Goal: Complete application form: Complete application form

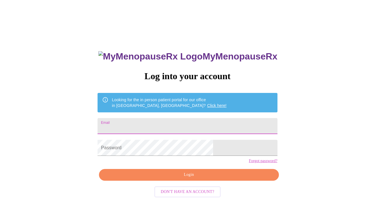
click at [147, 127] on input "Email" at bounding box center [188, 126] width 180 height 16
type input "[EMAIL_ADDRESS][DOMAIN_NAME]"
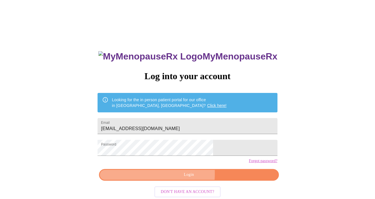
click at [158, 179] on span "Login" at bounding box center [189, 174] width 167 height 7
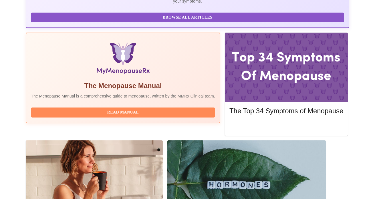
scroll to position [181, 0]
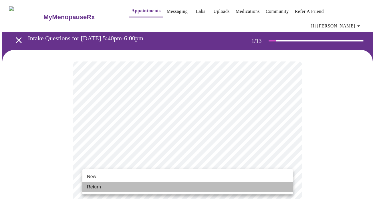
click at [117, 186] on li "Return" at bounding box center [187, 187] width 211 height 10
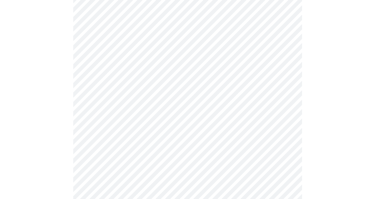
scroll to position [316, 0]
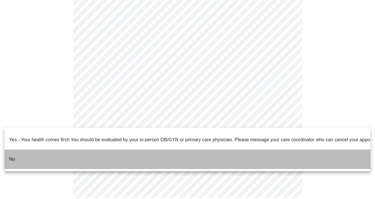
click at [27, 150] on li "No" at bounding box center [188, 159] width 366 height 19
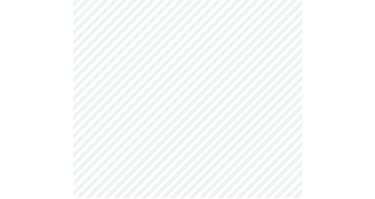
scroll to position [0, 0]
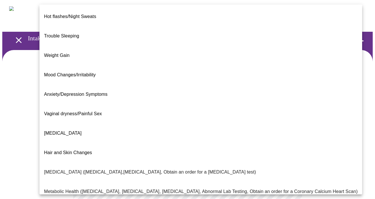
click at [210, 119] on body "MyMenopauseRx Appointments Messaging Labs Uploads Medications Community Refer a…" at bounding box center [187, 178] width 371 height 352
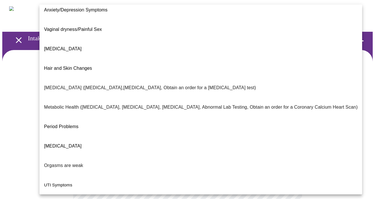
scroll to position [97, 0]
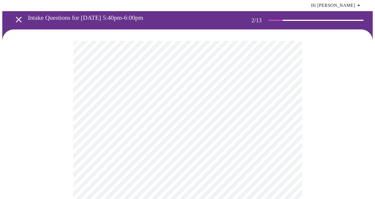
scroll to position [22, 0]
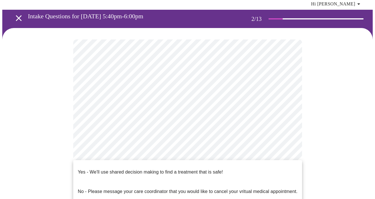
click at [125, 155] on body "MyMenopauseRx Appointments Messaging Labs Uploads Medications Community Refer a…" at bounding box center [187, 154] width 371 height 349
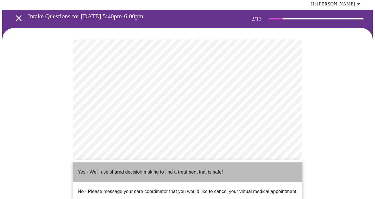
click at [119, 169] on p "Yes - We'll use shared decision making to find a treatment that is safe!" at bounding box center [150, 172] width 145 height 7
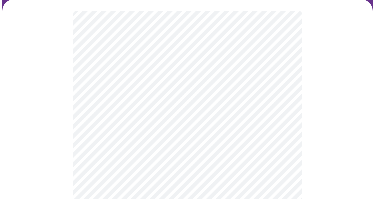
scroll to position [53, 0]
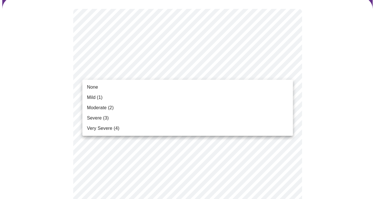
click at [216, 86] on li "None" at bounding box center [187, 87] width 211 height 10
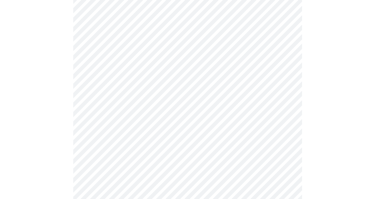
scroll to position [74, 0]
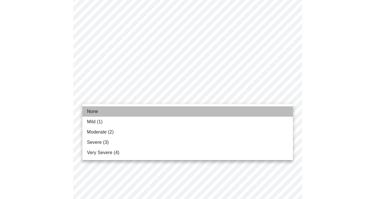
click at [162, 114] on li "None" at bounding box center [187, 111] width 211 height 10
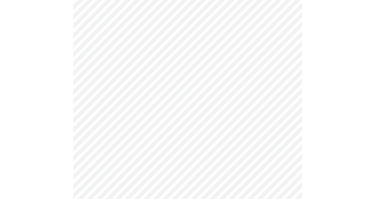
scroll to position [135, 0]
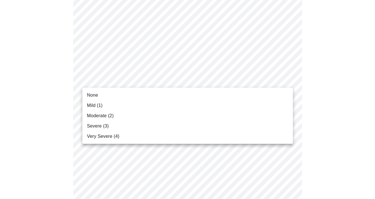
click at [142, 92] on li "None" at bounding box center [187, 95] width 211 height 10
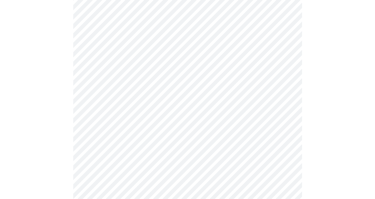
scroll to position [217, 0]
click at [152, 48] on body "MyMenopauseRx Appointments Messaging Labs Uploads Medications Community Refer a…" at bounding box center [187, 158] width 371 height 745
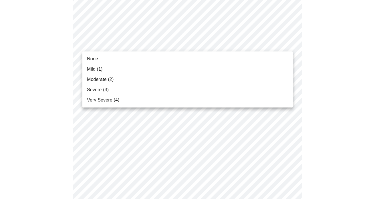
click at [130, 59] on li "None" at bounding box center [187, 59] width 211 height 10
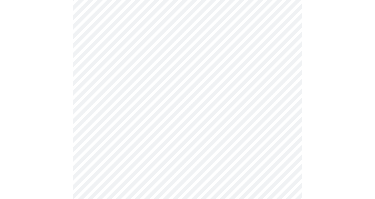
click at [131, 85] on body "MyMenopauseRx Appointments Messaging Labs Uploads Medications Community Refer a…" at bounding box center [187, 154] width 371 height 737
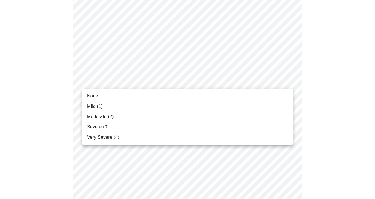
click at [119, 92] on li "None" at bounding box center [187, 96] width 211 height 10
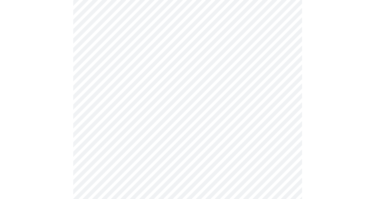
scroll to position [273, 0]
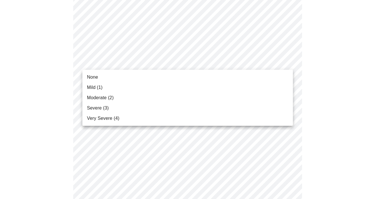
click at [127, 63] on body "MyMenopauseRx Appointments Messaging Labs Uploads Medications Community Refer a…" at bounding box center [187, 93] width 371 height 729
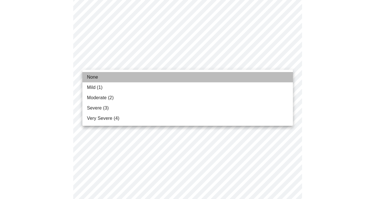
click at [122, 74] on li "None" at bounding box center [187, 77] width 211 height 10
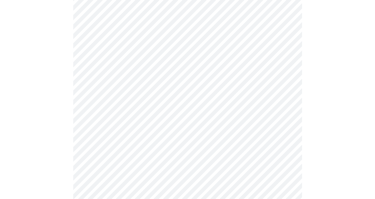
scroll to position [323, 0]
click at [126, 61] on body "MyMenopauseRx Appointments Messaging Labs Uploads Medications Community Refer a…" at bounding box center [187, 39] width 371 height 721
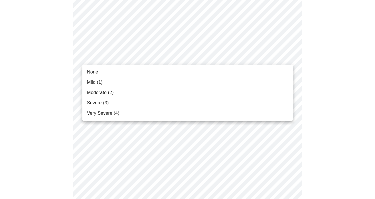
click at [120, 73] on li "None" at bounding box center [187, 72] width 211 height 10
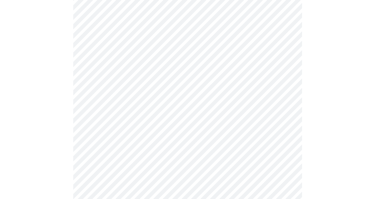
scroll to position [371, 0]
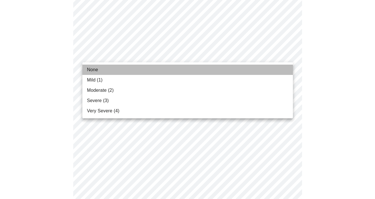
click at [114, 70] on li "None" at bounding box center [187, 70] width 211 height 10
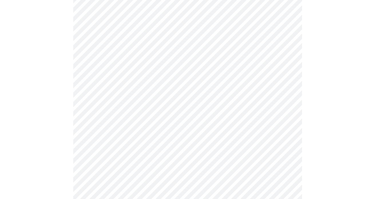
scroll to position [416, 0]
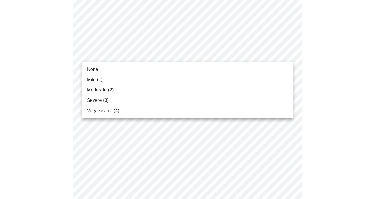
click at [104, 69] on li "None" at bounding box center [187, 69] width 211 height 10
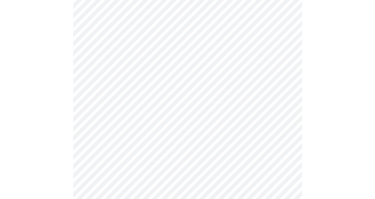
scroll to position [463, 0]
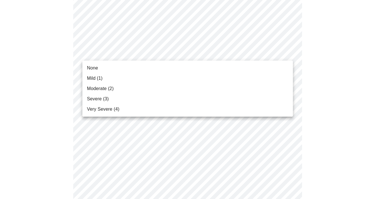
click at [98, 70] on li "None" at bounding box center [187, 68] width 211 height 10
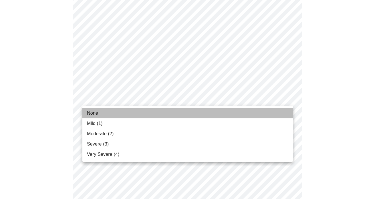
click at [94, 113] on span "None" at bounding box center [92, 113] width 11 height 7
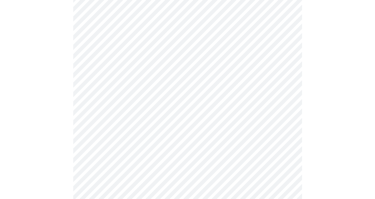
scroll to position [219, 0]
click at [161, 109] on body "MyMenopauseRx Appointments Messaging Labs Uploads Medications Community Refer a…" at bounding box center [187, 58] width 371 height 550
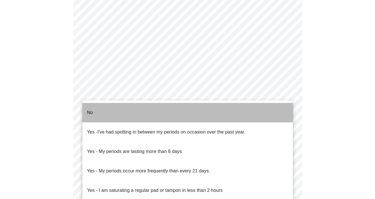
click at [155, 108] on li "No" at bounding box center [187, 112] width 211 height 19
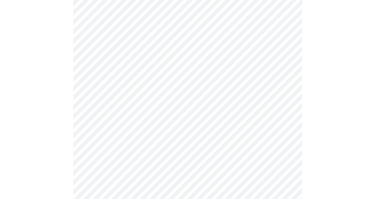
scroll to position [280, 0]
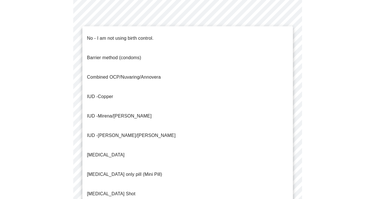
click at [140, 36] on p "No - I am not using birth control." at bounding box center [120, 38] width 67 height 7
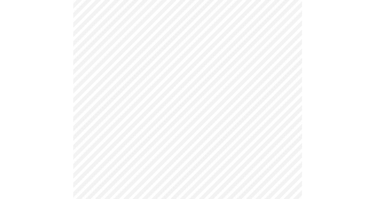
scroll to position [314, 0]
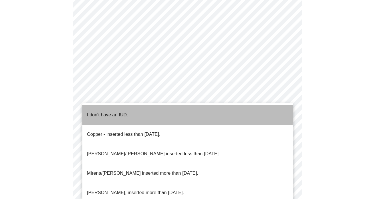
click at [143, 109] on li "I don't have an IUD." at bounding box center [187, 114] width 211 height 19
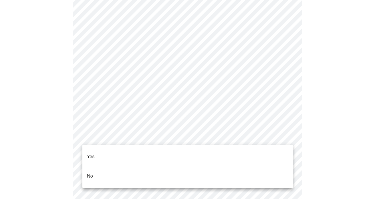
click at [126, 148] on li "Yes" at bounding box center [187, 156] width 211 height 19
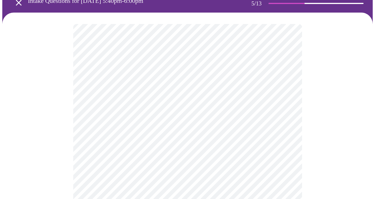
scroll to position [73, 0]
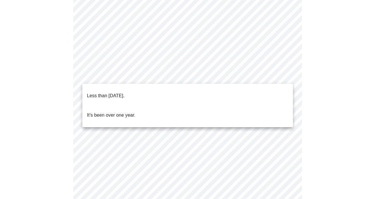
click at [129, 70] on body "MyMenopauseRx Appointments Messaging Labs Uploads Medications Community Refer a…" at bounding box center [187, 133] width 371 height 406
click at [116, 94] on p "Less than [DATE]." at bounding box center [106, 95] width 38 height 7
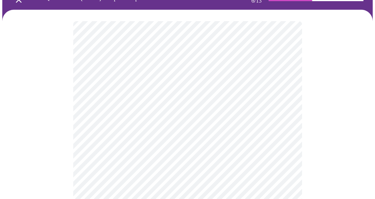
scroll to position [59, 0]
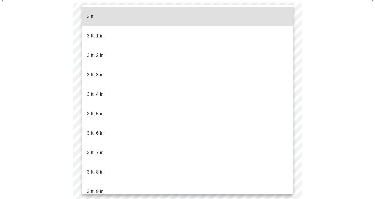
click at [136, 106] on body "MyMenopauseRx Appointments Messaging Labs Uploads Medications Community Refer a…" at bounding box center [187, 100] width 371 height 314
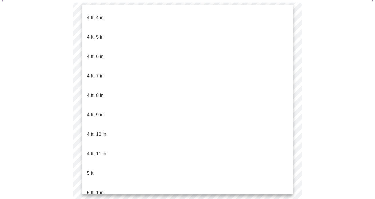
scroll to position [334, 0]
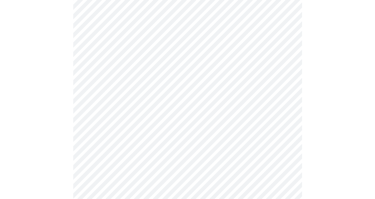
scroll to position [1495, 0]
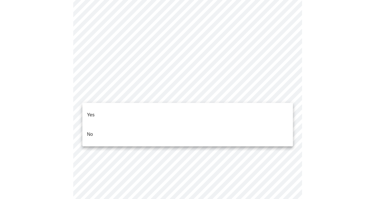
click at [163, 126] on li "No" at bounding box center [187, 134] width 211 height 19
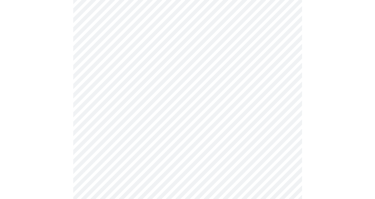
scroll to position [480, 0]
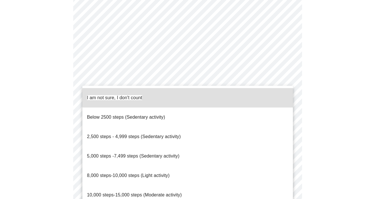
click at [320, 129] on div at bounding box center [187, 99] width 375 height 199
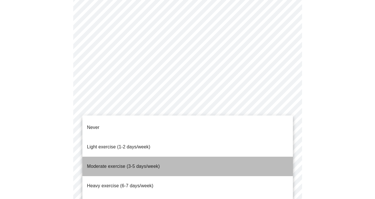
click at [83, 157] on li "Moderate exercise (3-5 days/week)" at bounding box center [187, 166] width 211 height 19
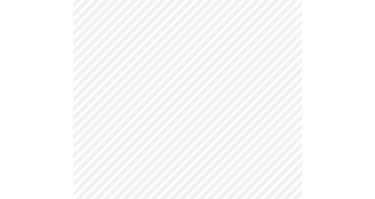
scroll to position [544, 0]
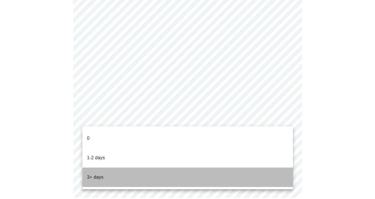
click at [109, 168] on li "3+ days" at bounding box center [187, 177] width 211 height 19
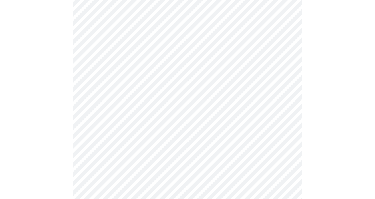
scroll to position [68, 0]
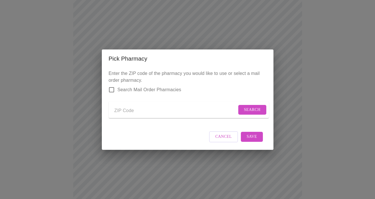
click at [151, 115] on form "Search" at bounding box center [189, 110] width 160 height 17
click at [144, 109] on input "Send a message to your care team" at bounding box center [176, 110] width 123 height 9
type input "60618"
click at [256, 107] on span "Search" at bounding box center [252, 109] width 17 height 7
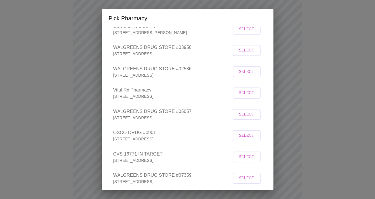
scroll to position [105, 0]
click at [246, 118] on span "Select" at bounding box center [246, 114] width 15 height 7
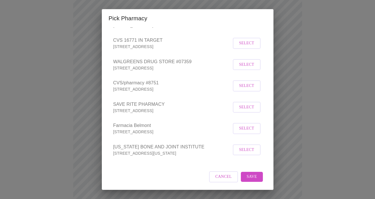
scroll to position [225, 0]
click at [253, 176] on span "Save" at bounding box center [252, 176] width 10 height 7
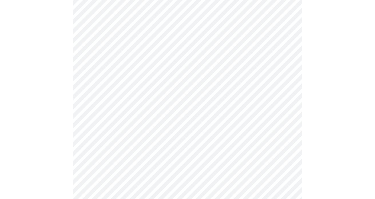
scroll to position [243, 0]
